Goal: Ask a question

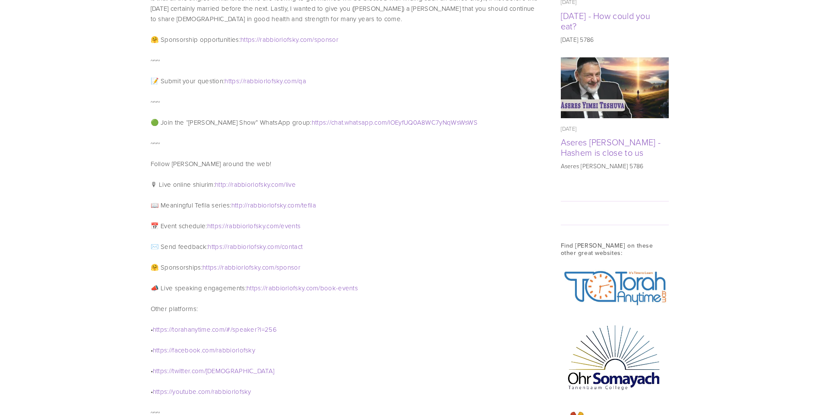
scroll to position [647, 0]
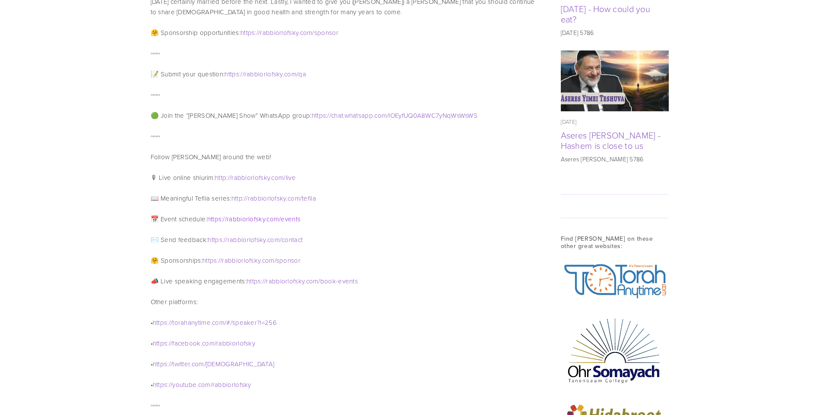
click at [256, 215] on span "rabbiorlofsky" at bounding box center [246, 219] width 38 height 9
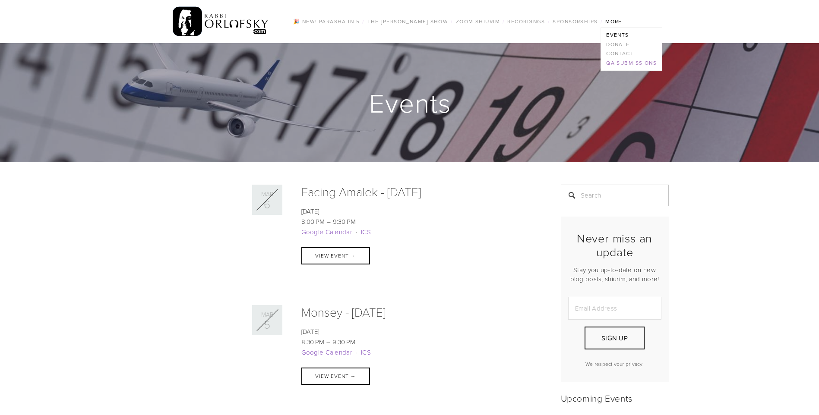
click at [619, 67] on link "QA Submissions" at bounding box center [631, 62] width 61 height 9
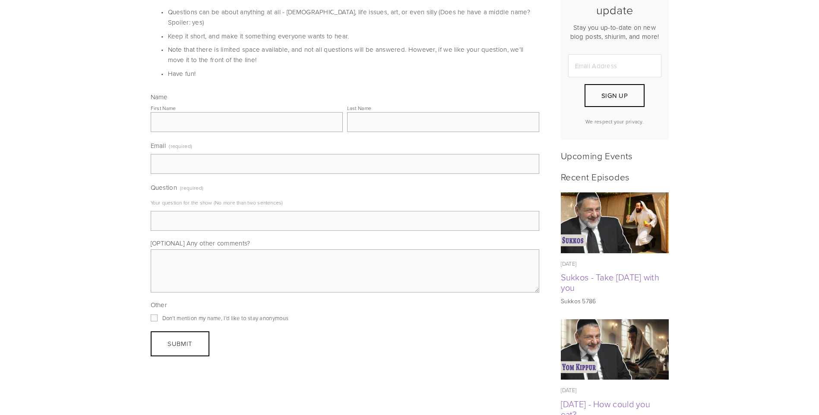
scroll to position [259, 0]
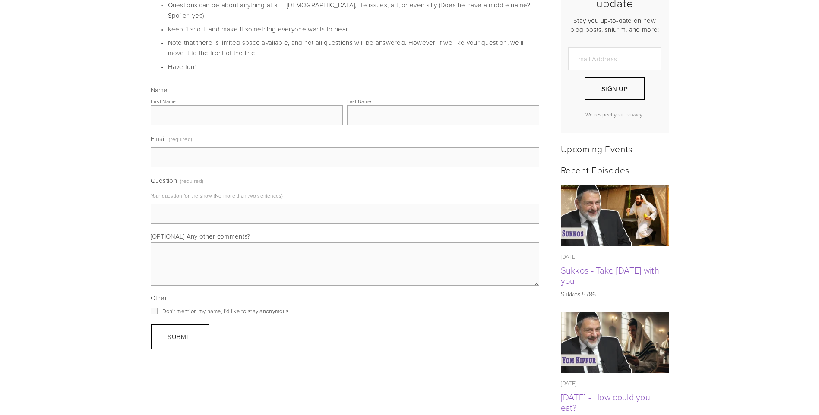
click at [196, 107] on input "First Name" at bounding box center [247, 115] width 192 height 20
type input "Aharon"
type input "[PERSON_NAME]"
type input "[EMAIL_ADDRESS][DOMAIN_NAME]"
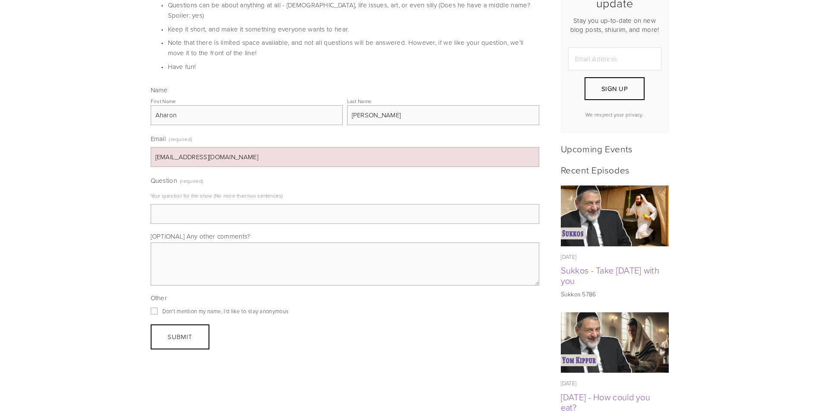
click at [246, 209] on input "Question (required)" at bounding box center [345, 214] width 388 height 20
click at [249, 207] on input "Question (required)" at bounding box center [345, 214] width 388 height 20
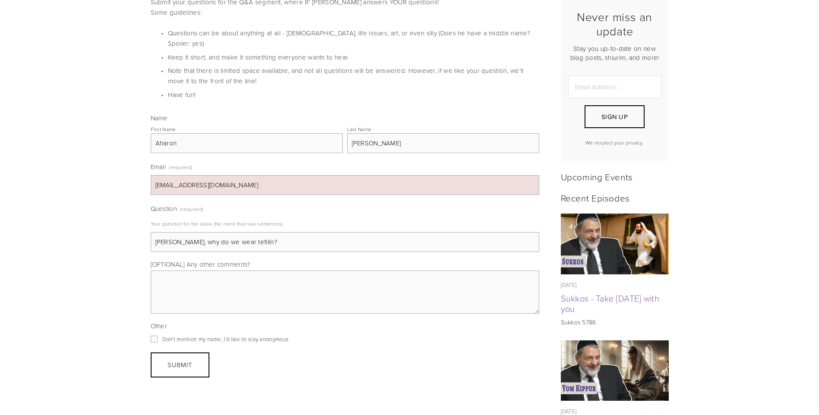
scroll to position [216, 0]
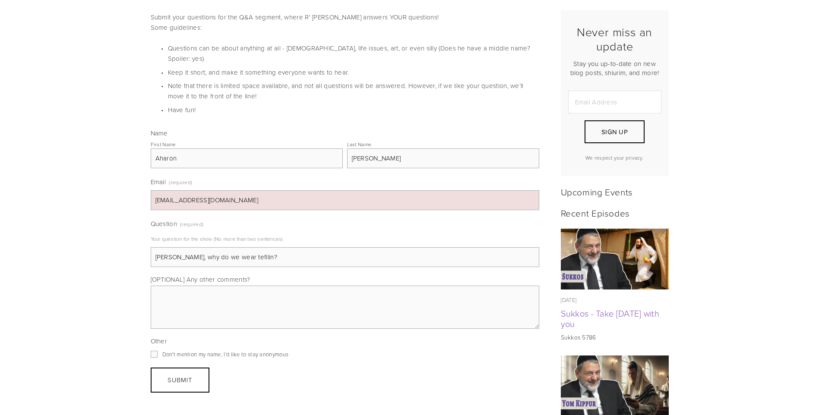
click at [262, 251] on input "[PERSON_NAME], why do we wear tefilin?" at bounding box center [345, 257] width 388 height 20
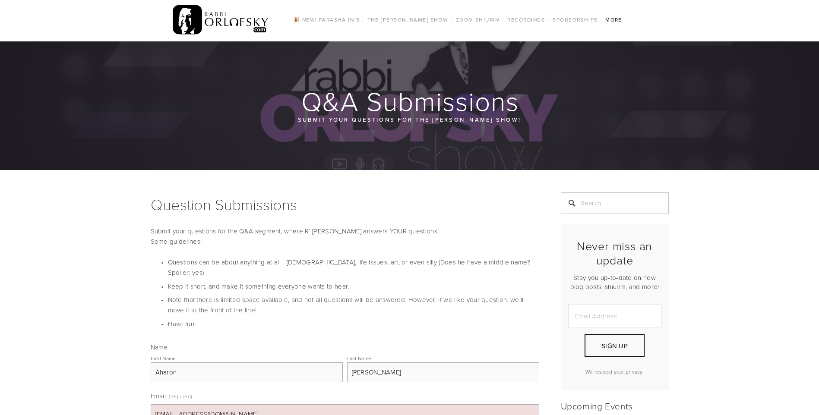
scroll to position [0, 0]
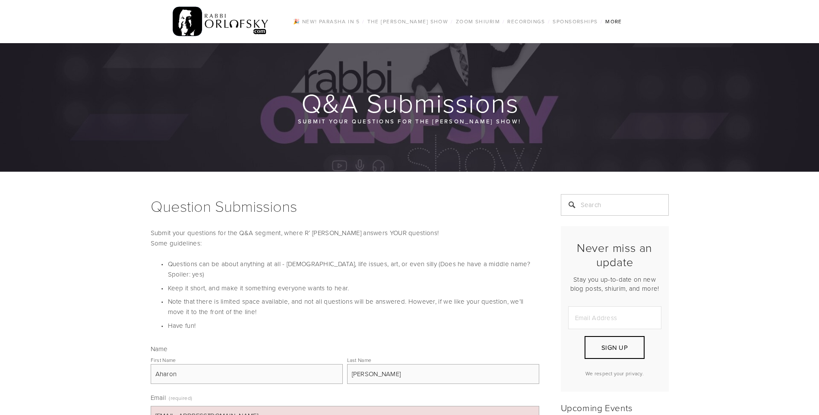
type input "[PERSON_NAME], why do we wear tefilin?"
